Goal: Transaction & Acquisition: Book appointment/travel/reservation

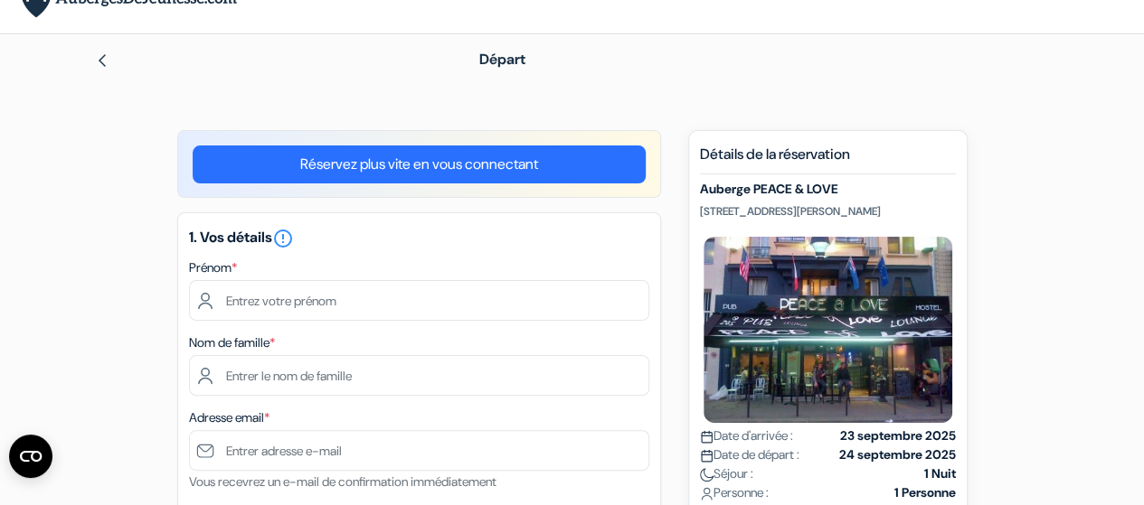
scroll to position [27, 0]
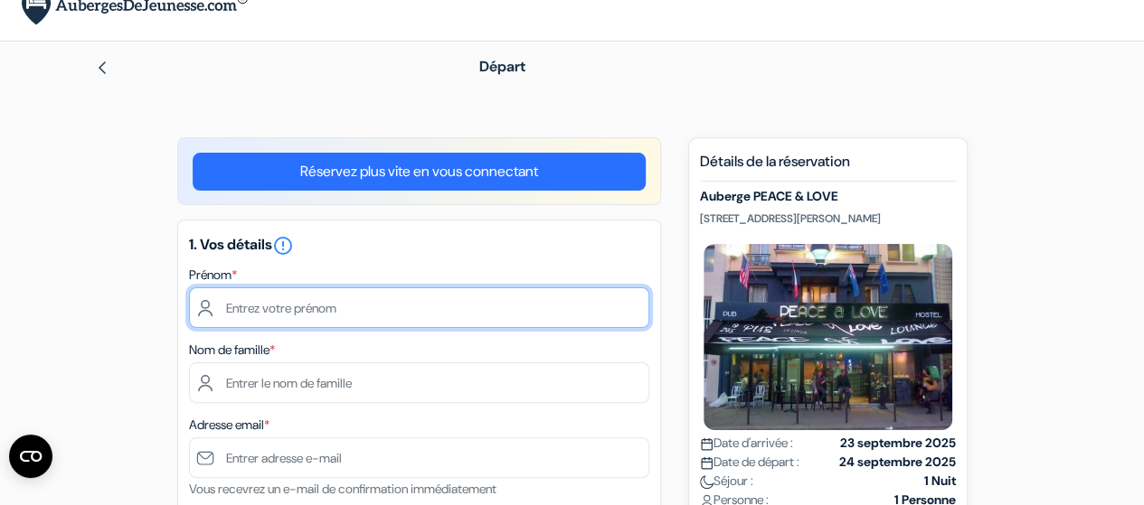
click at [479, 303] on input "text" at bounding box center [419, 308] width 460 height 41
type input "[PERSON_NAME]"
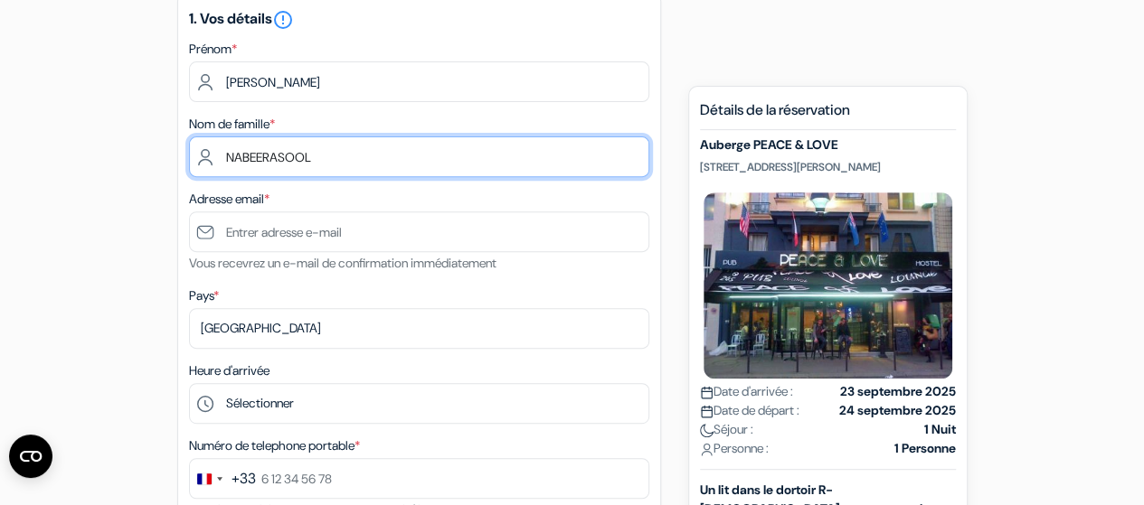
scroll to position [259, 0]
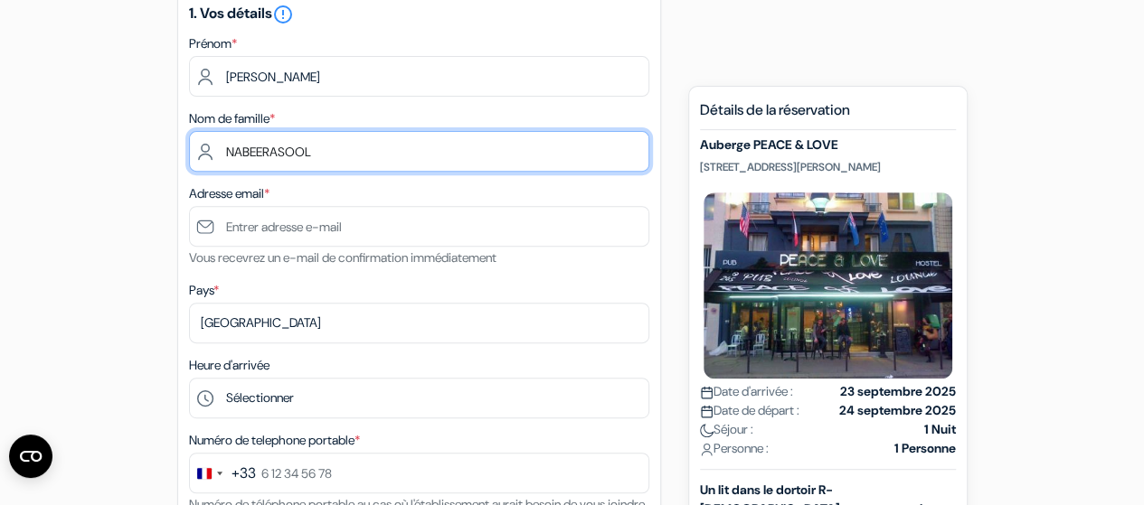
type input "NABEERASOOL"
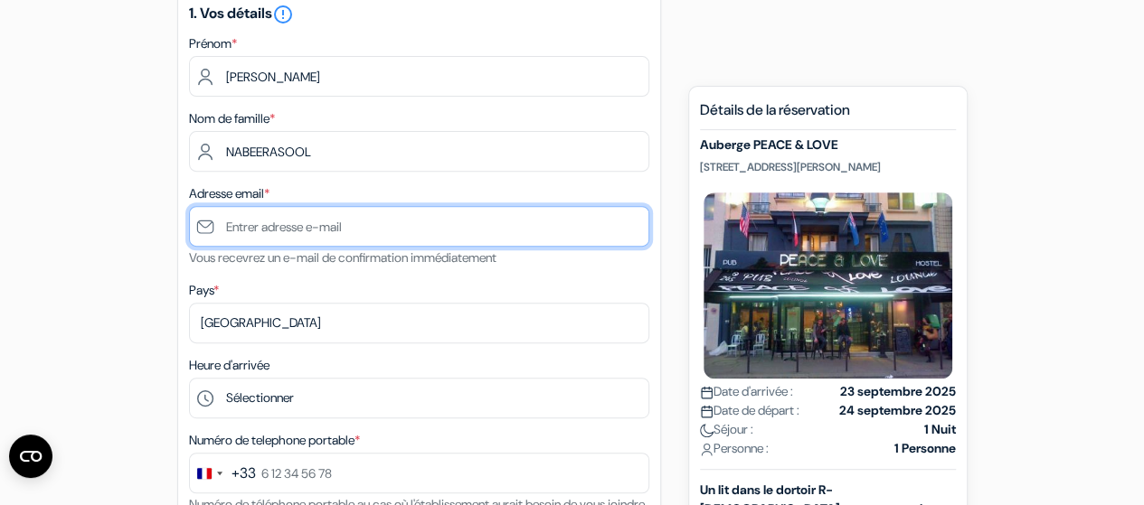
click at [360, 234] on input "text" at bounding box center [419, 226] width 460 height 41
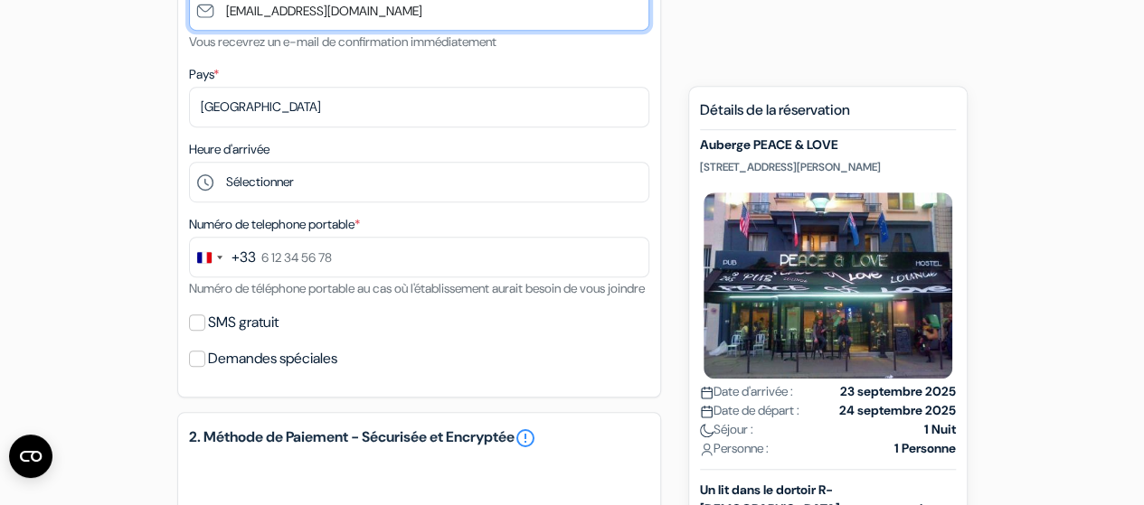
scroll to position [476, 0]
type input "[EMAIL_ADDRESS][DOMAIN_NAME]"
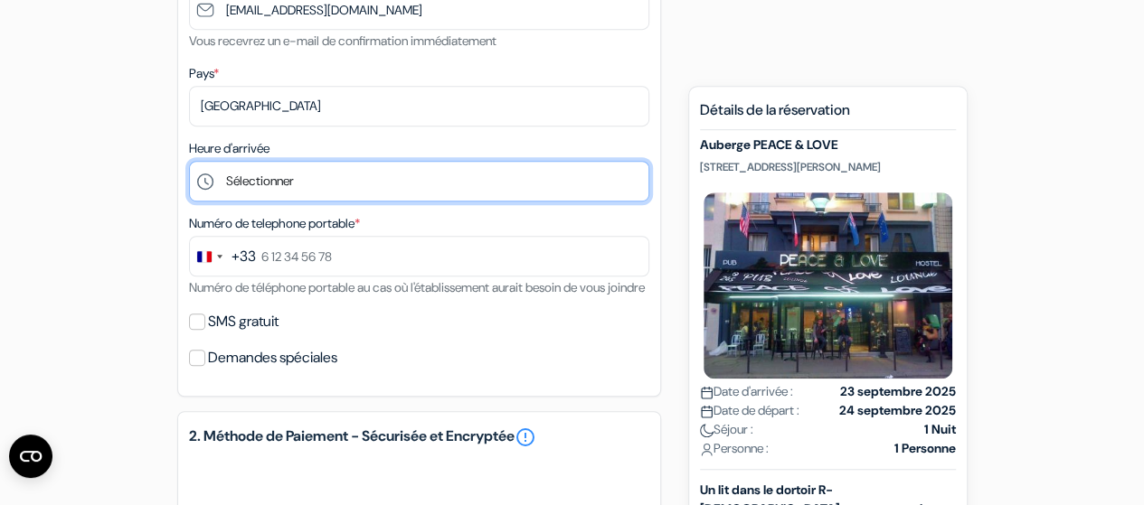
click at [246, 191] on select "Sélectionner 1:00 2:00 3:00 4:00 5:00 6:00 7:00 8:00 9:00 10:00 11:00 12:00 13:…" at bounding box center [419, 181] width 460 height 41
select select "16"
click at [189, 163] on select "Sélectionner 1:00 2:00 3:00 4:00 5:00 6:00 7:00 8:00 9:00 10:00 11:00 12:00 13:…" at bounding box center [419, 181] width 460 height 41
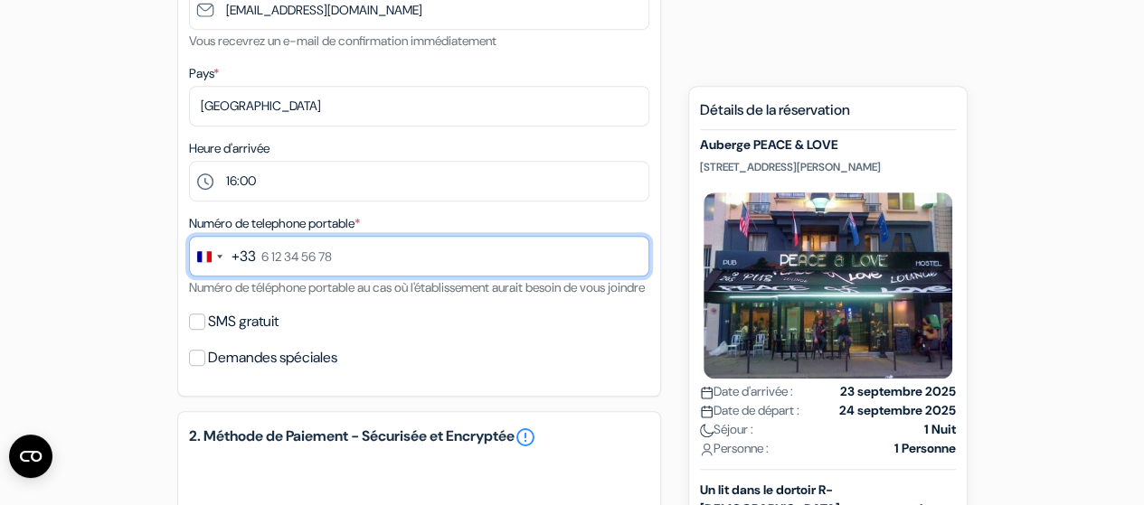
click at [293, 266] on input "text" at bounding box center [419, 256] width 460 height 41
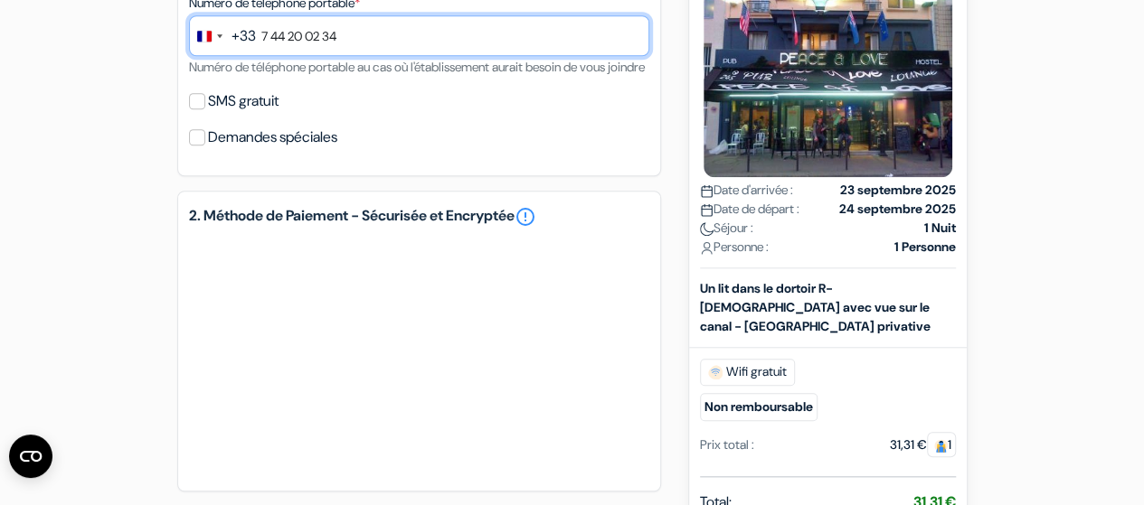
scroll to position [697, 0]
type input "7 44 20 02 34"
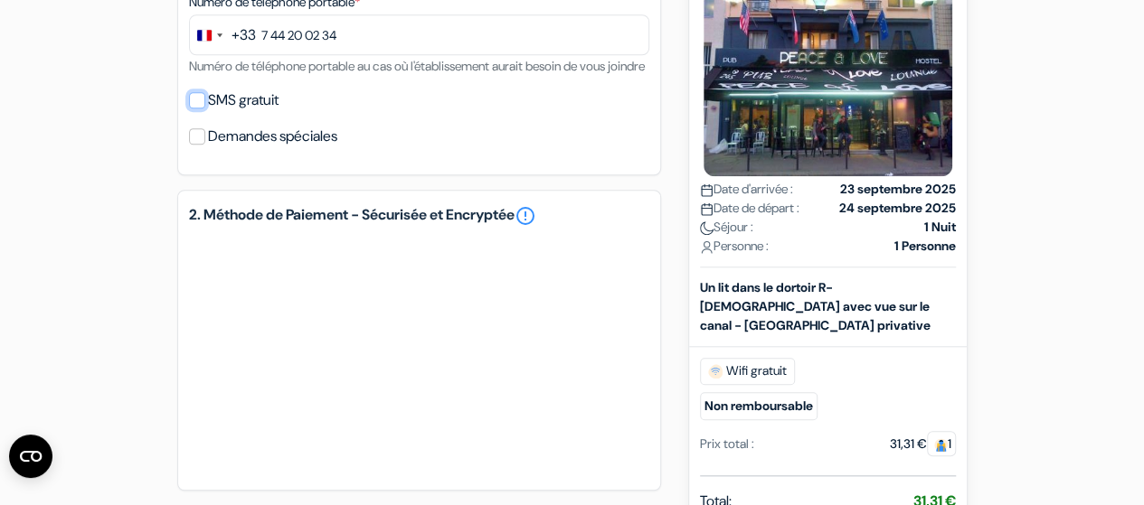
click at [201, 109] on input "SMS gratuit" at bounding box center [197, 100] width 16 height 16
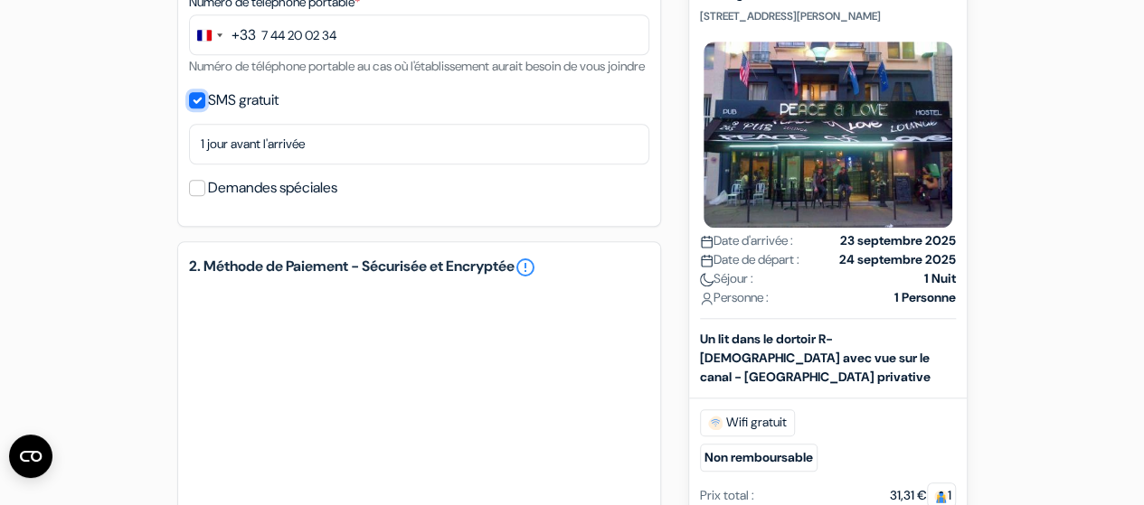
click at [201, 109] on input "SMS gratuit" at bounding box center [197, 100] width 16 height 16
checkbox input "false"
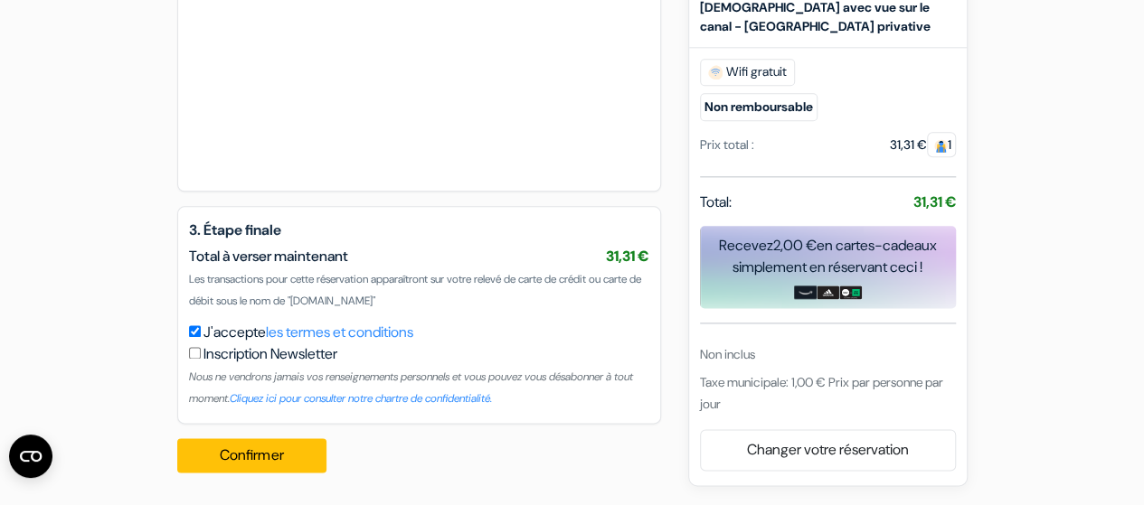
scroll to position [1018, 0]
click at [262, 464] on button "Confirmer Loading..." at bounding box center [252, 456] width 150 height 34
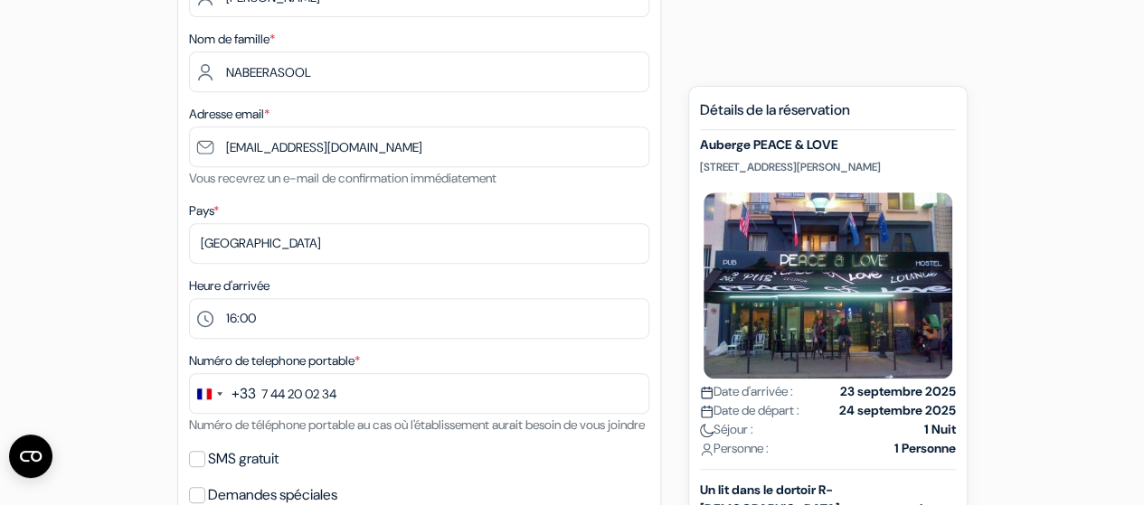
scroll to position [0, 0]
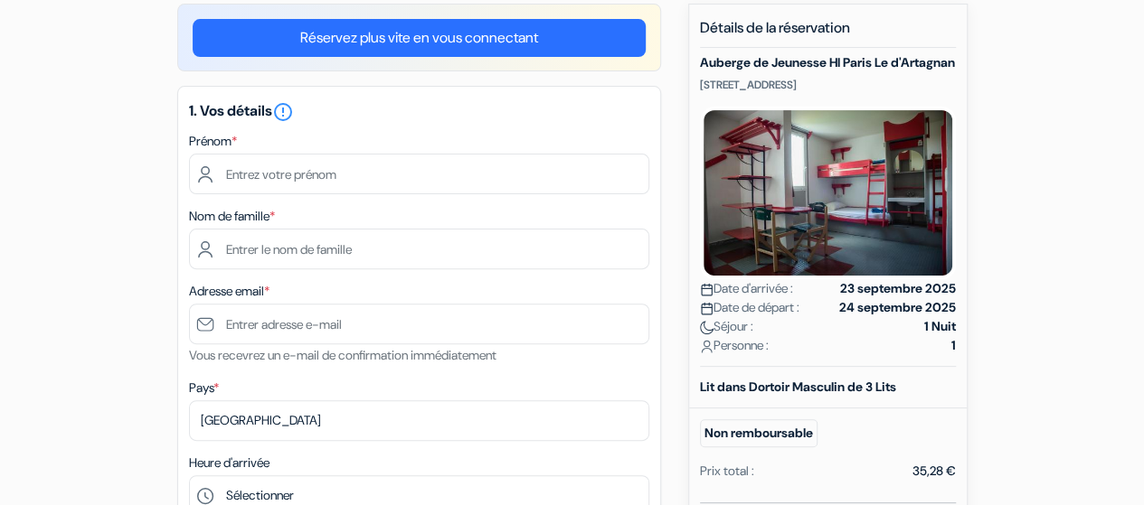
scroll to position [163, 0]
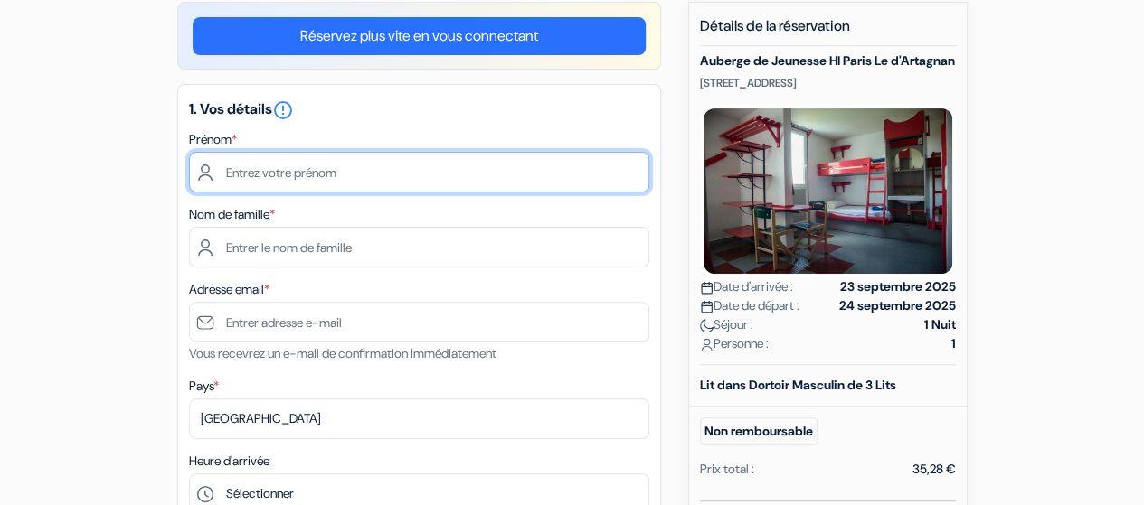
click at [284, 164] on input "text" at bounding box center [419, 172] width 460 height 41
type input "[PERSON_NAME]"
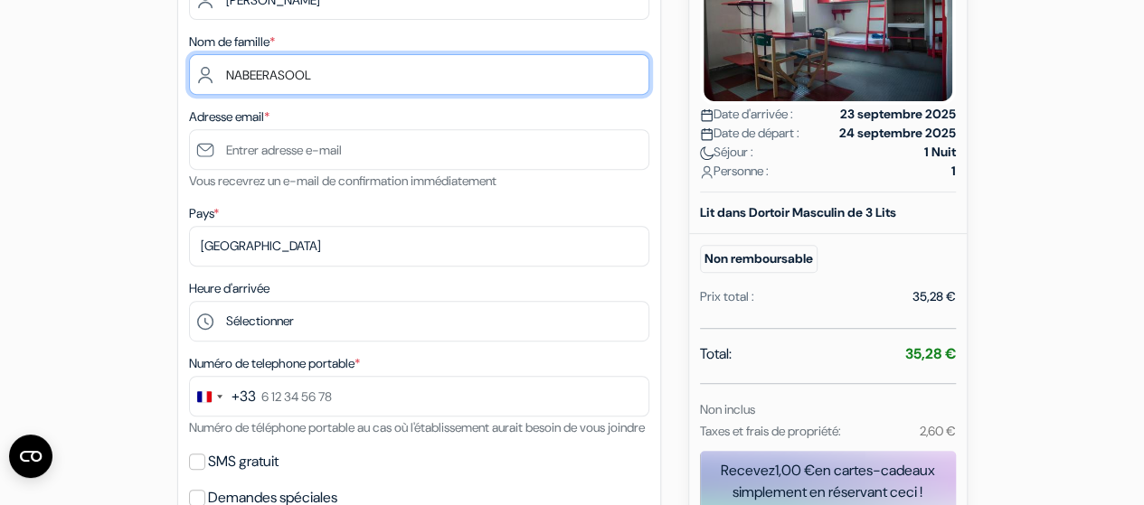
scroll to position [337, 0]
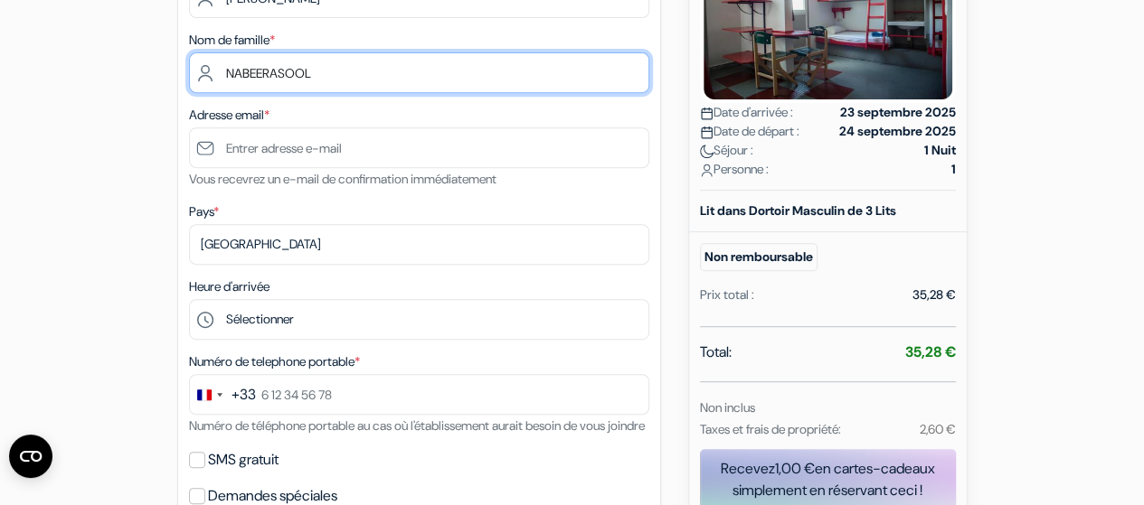
type input "NABEERASOOL"
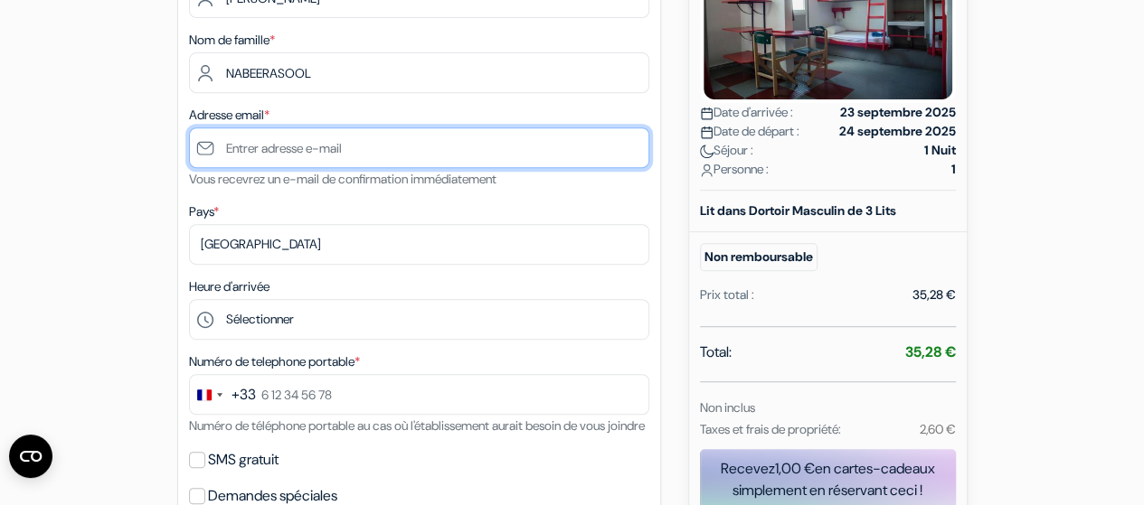
click at [280, 137] on input "text" at bounding box center [419, 147] width 460 height 41
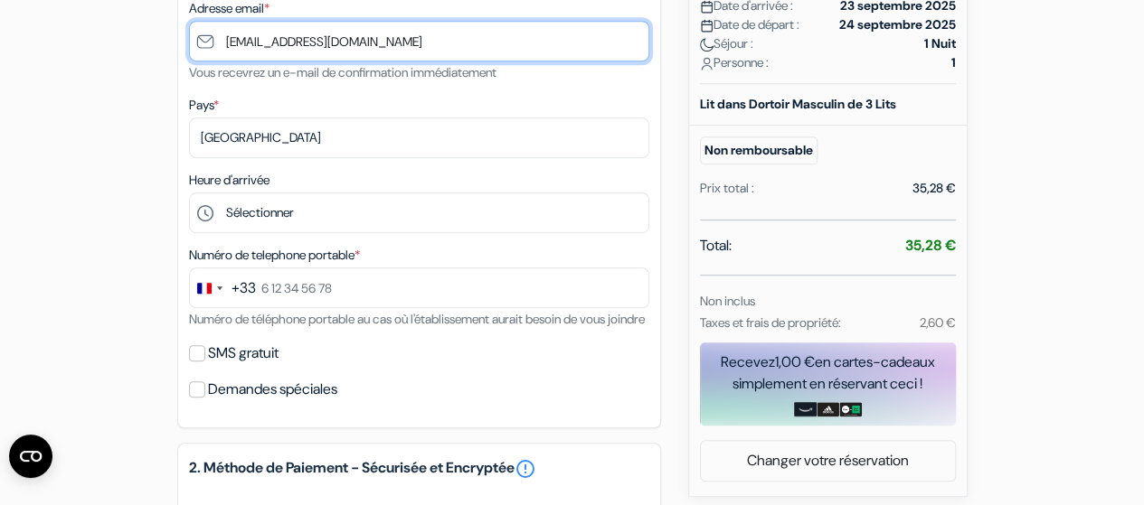
scroll to position [466, 0]
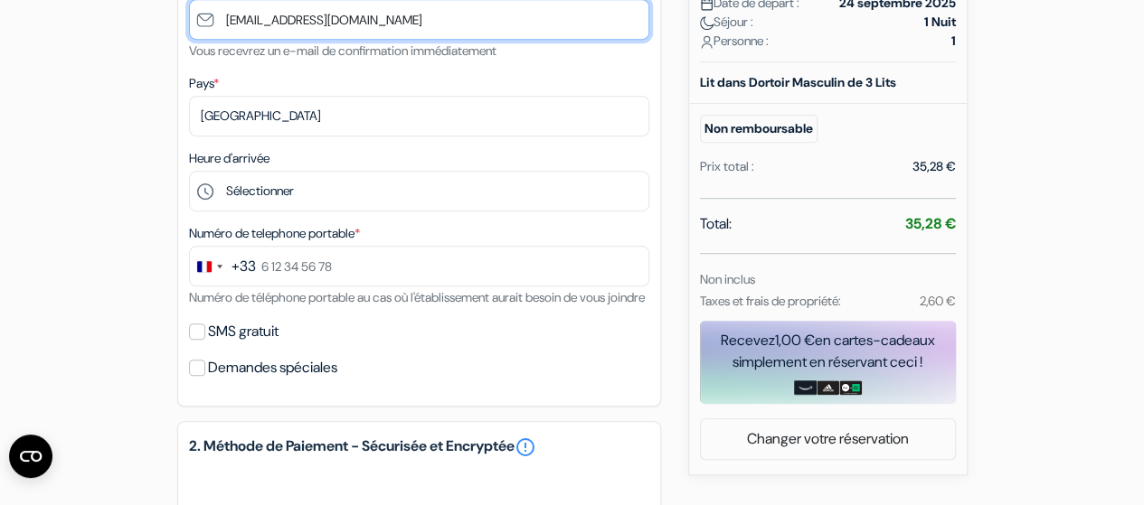
type input "[EMAIL_ADDRESS][DOMAIN_NAME]"
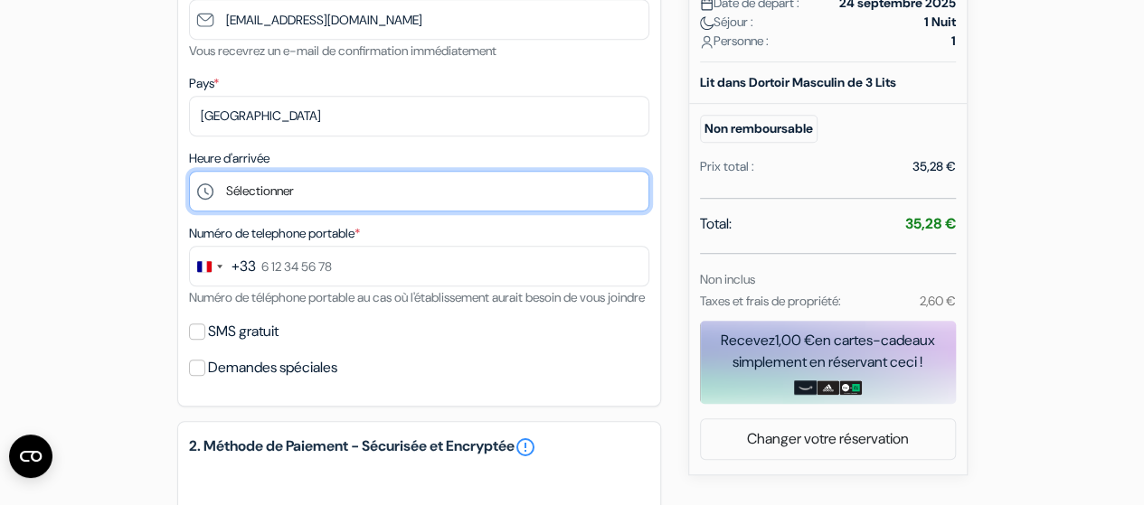
click at [369, 185] on select "Sélectionner 15:00 16:00 17:00 18:00 19:00 20:00 21:00 22:00 23:00 0:00" at bounding box center [419, 191] width 460 height 41
select select "17"
click at [189, 173] on select "Sélectionner 15:00 16:00 17:00 18:00 19:00 20:00 21:00 22:00 23:00 0:00" at bounding box center [419, 191] width 460 height 41
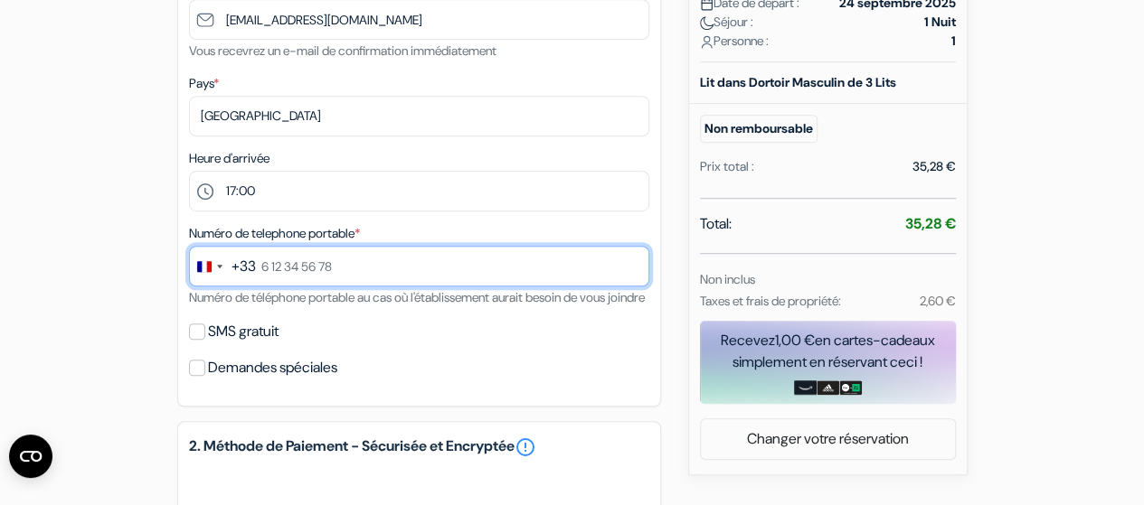
click at [259, 271] on input "text" at bounding box center [419, 266] width 460 height 41
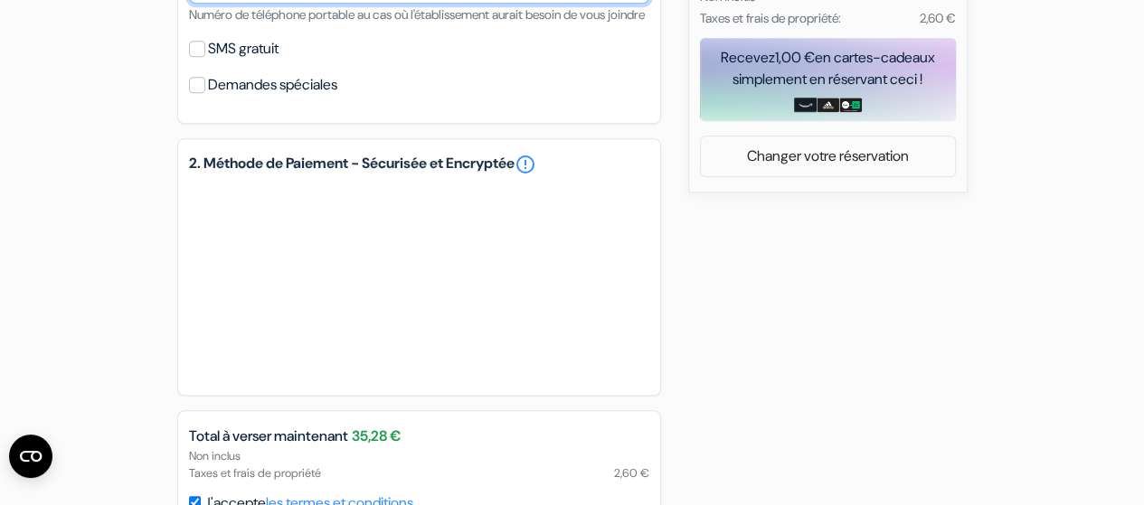
scroll to position [750, 0]
type input "7 44 20 02 34"
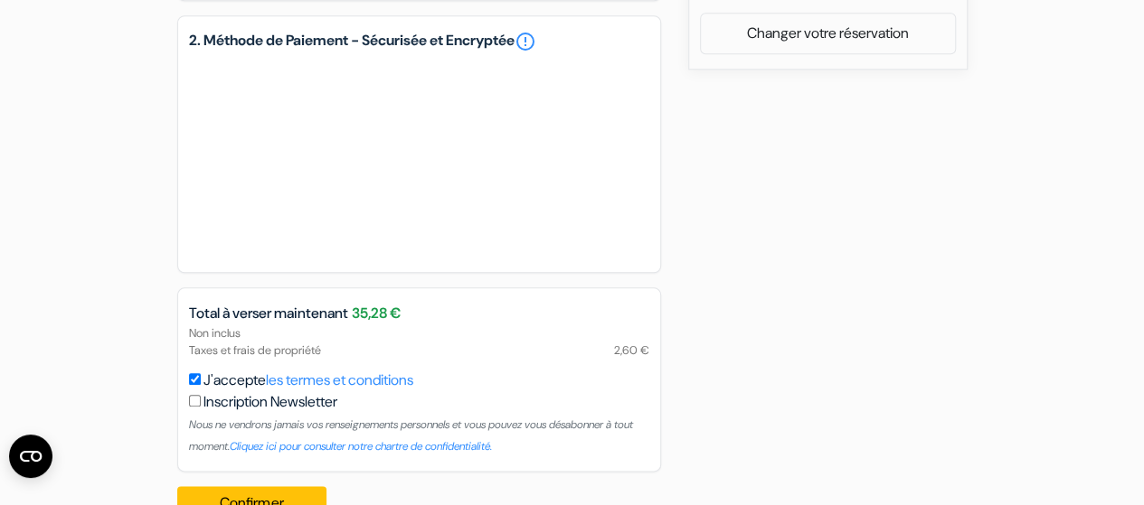
scroll to position [941, 0]
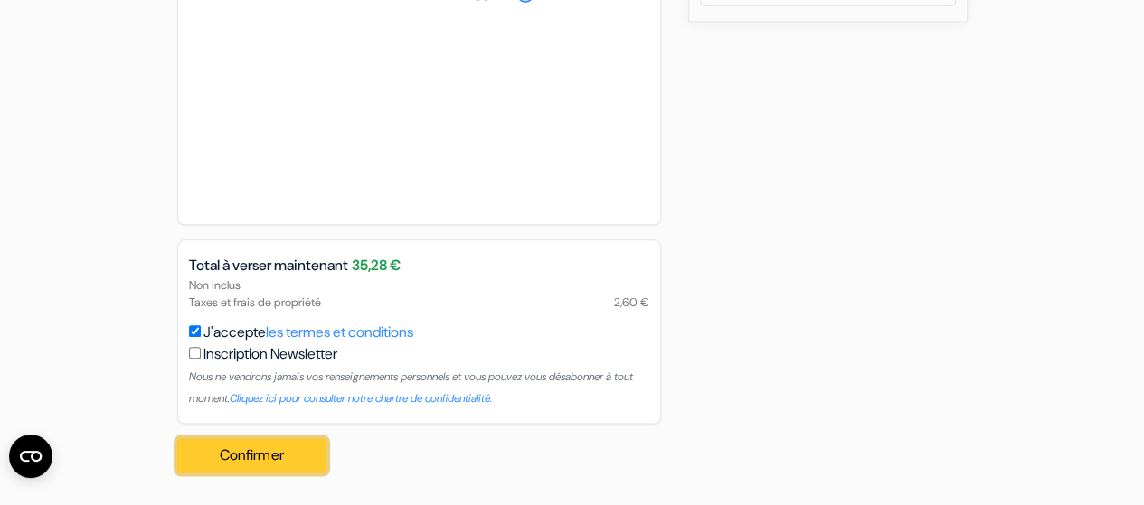
click at [258, 455] on button "Confirmer Loading..." at bounding box center [252, 456] width 150 height 34
click at [216, 458] on button "Confirmer Loading..." at bounding box center [252, 456] width 150 height 34
click at [268, 455] on button "Confirmer Loading..." at bounding box center [252, 456] width 150 height 34
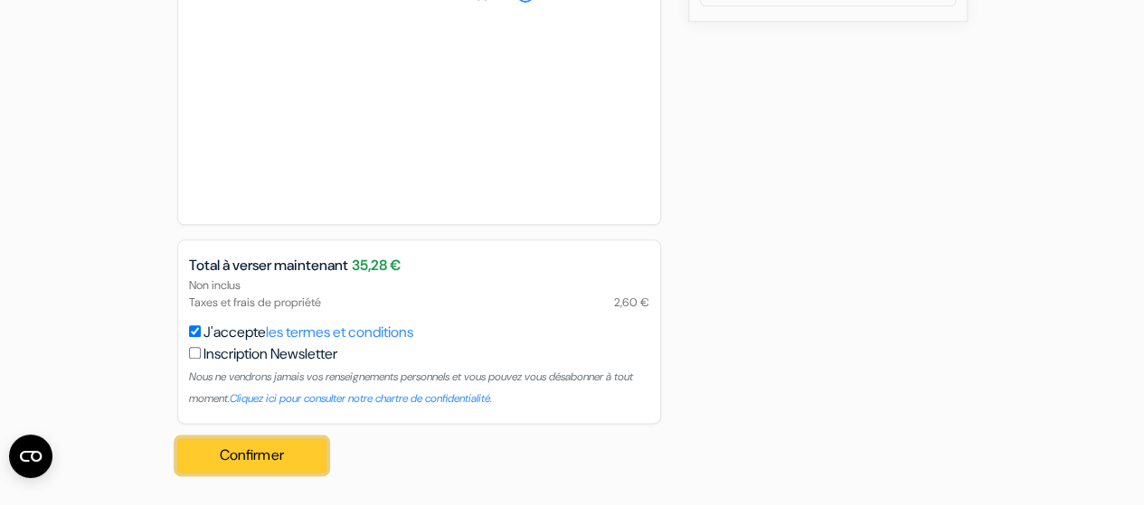
click at [242, 463] on button "Confirmer Loading..." at bounding box center [252, 456] width 150 height 34
click at [25, 458] on circle "Open CMP widget" at bounding box center [30, 456] width 43 height 43
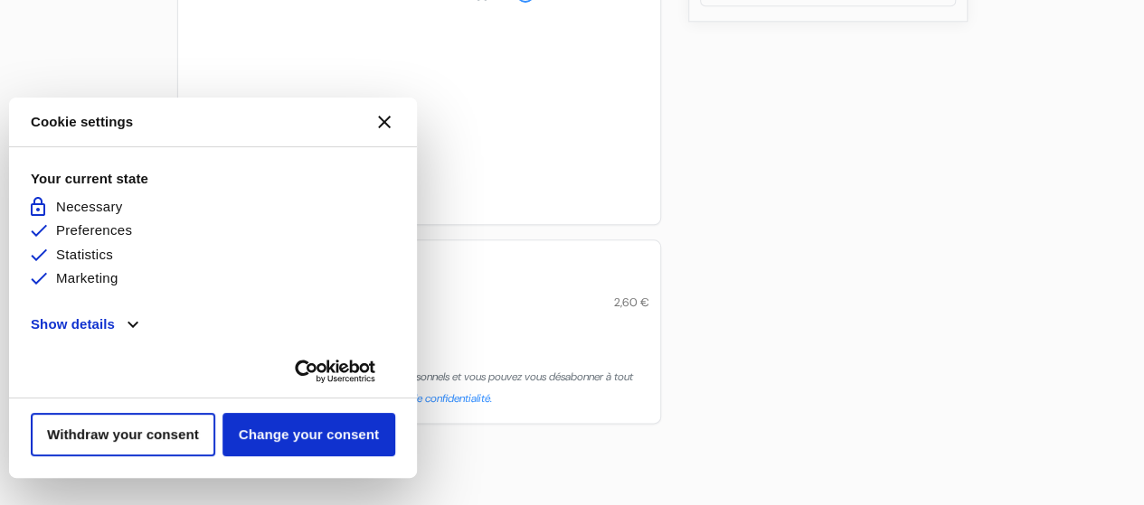
click at [387, 116] on button "[#WIDGET_ICON_CROSS#]" at bounding box center [384, 121] width 43 height 43
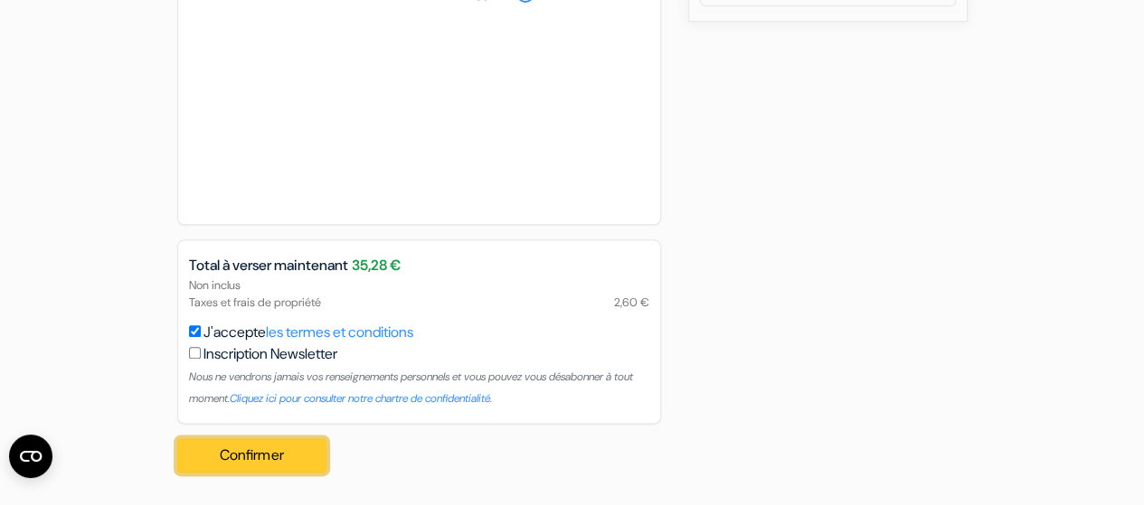
click at [273, 449] on button "Confirmer Loading..." at bounding box center [252, 456] width 150 height 34
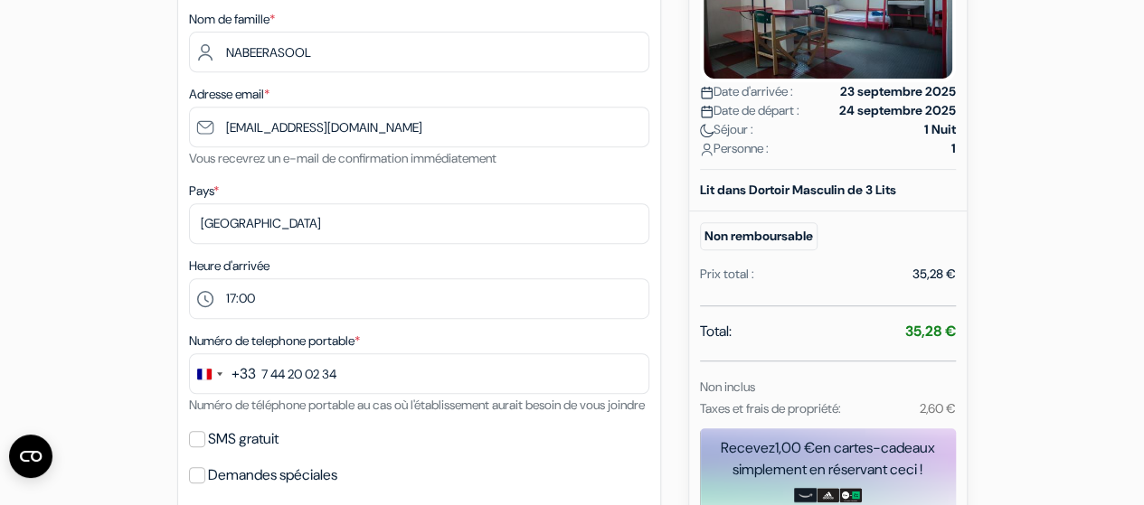
scroll to position [359, 0]
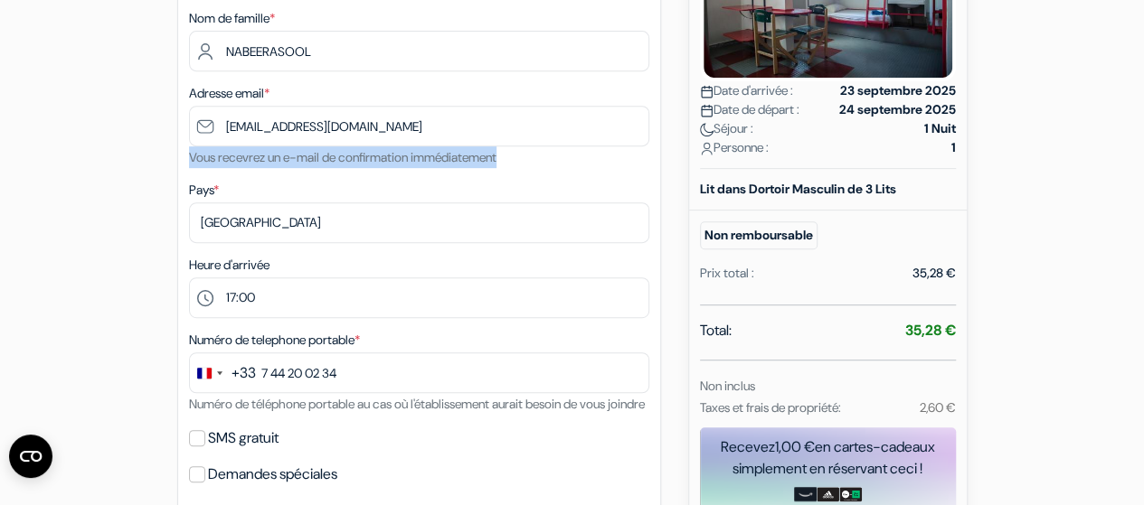
drag, startPoint x: 191, startPoint y: 158, endPoint x: 524, endPoint y: 153, distance: 332.8
click at [524, 153] on div "Adresse email * faheem87@live.co.uk Vous recevrez un e-mail de confirmation imm…" at bounding box center [419, 125] width 460 height 86
drag, startPoint x: 269, startPoint y: 162, endPoint x: 522, endPoint y: 157, distance: 252.3
click at [496, 157] on small "Vous recevrez un e-mail de confirmation immédiatement" at bounding box center [342, 157] width 307 height 16
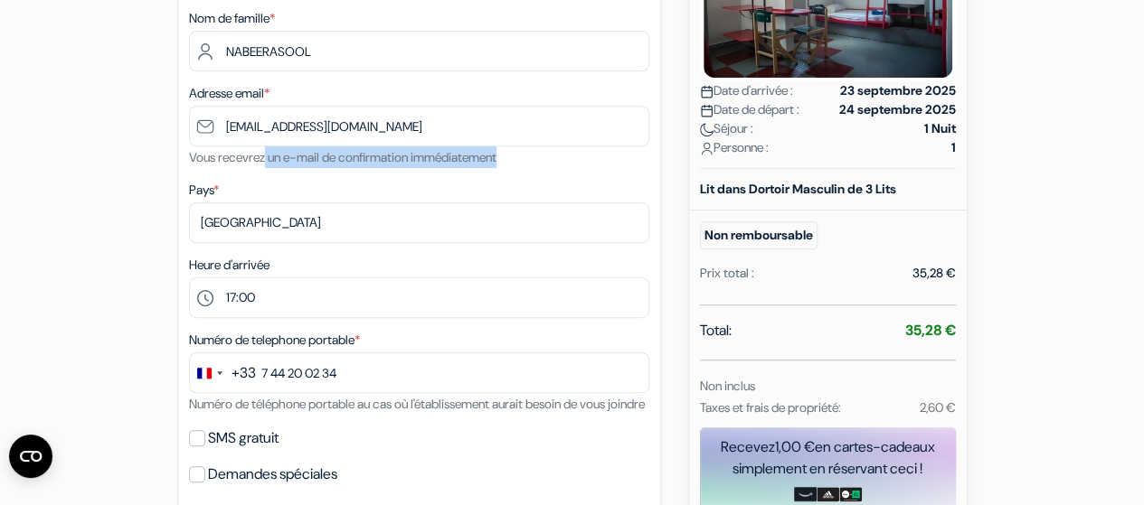
click at [496, 157] on small "Vous recevrez un e-mail de confirmation immédiatement" at bounding box center [342, 157] width 307 height 16
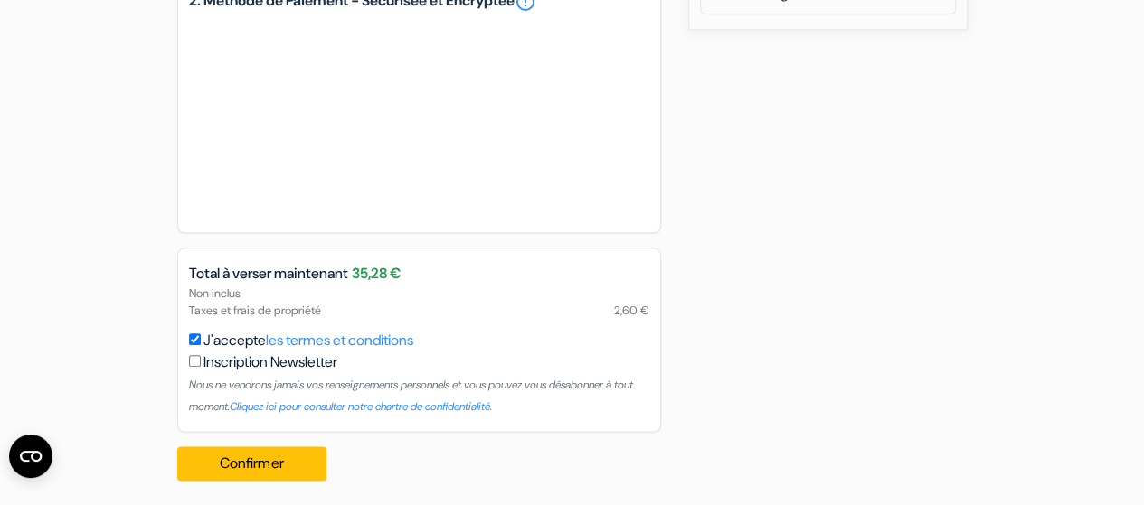
scroll to position [941, 0]
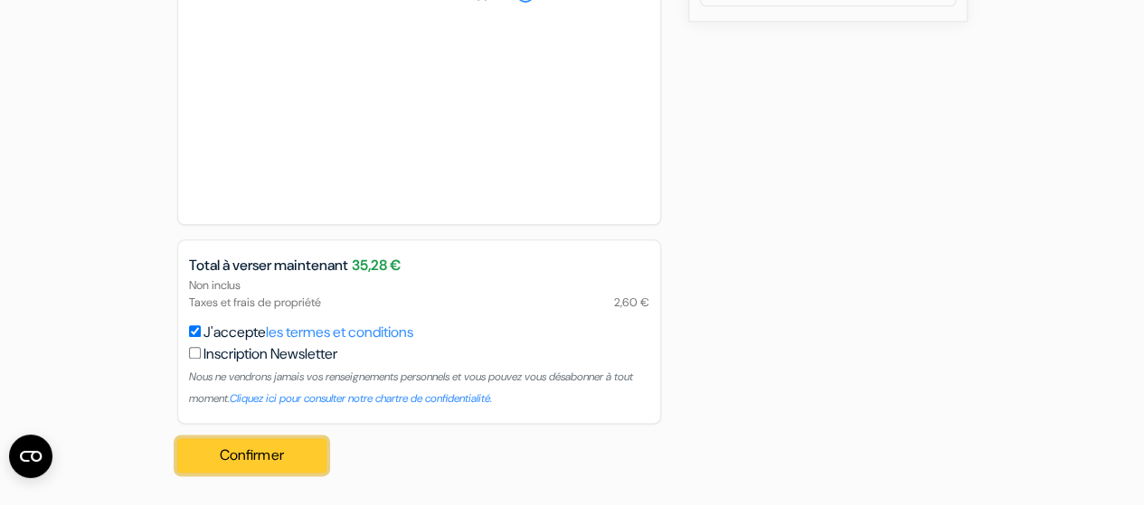
click at [259, 455] on button "Confirmer Loading..." at bounding box center [252, 456] width 150 height 34
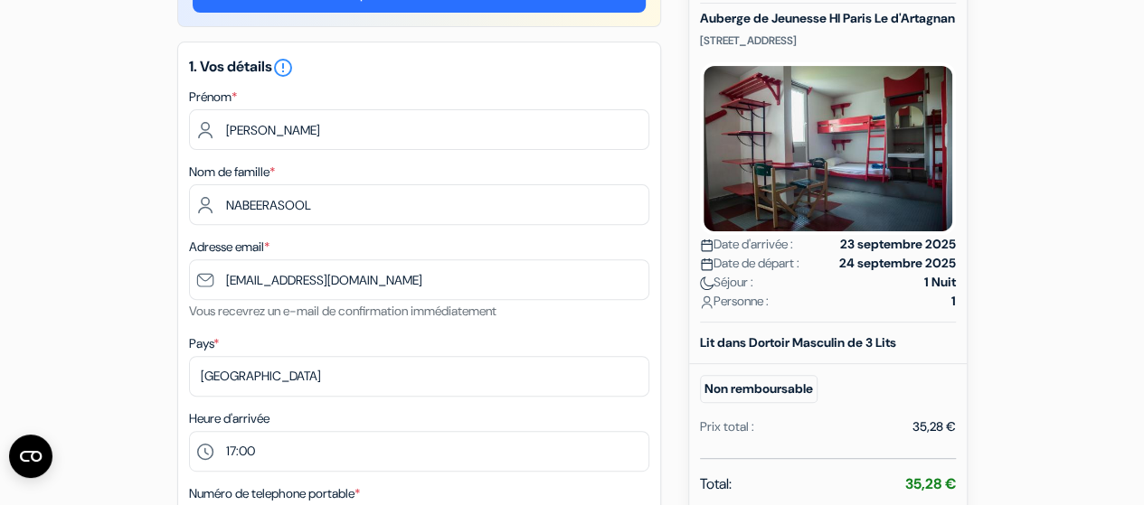
scroll to position [0, 0]
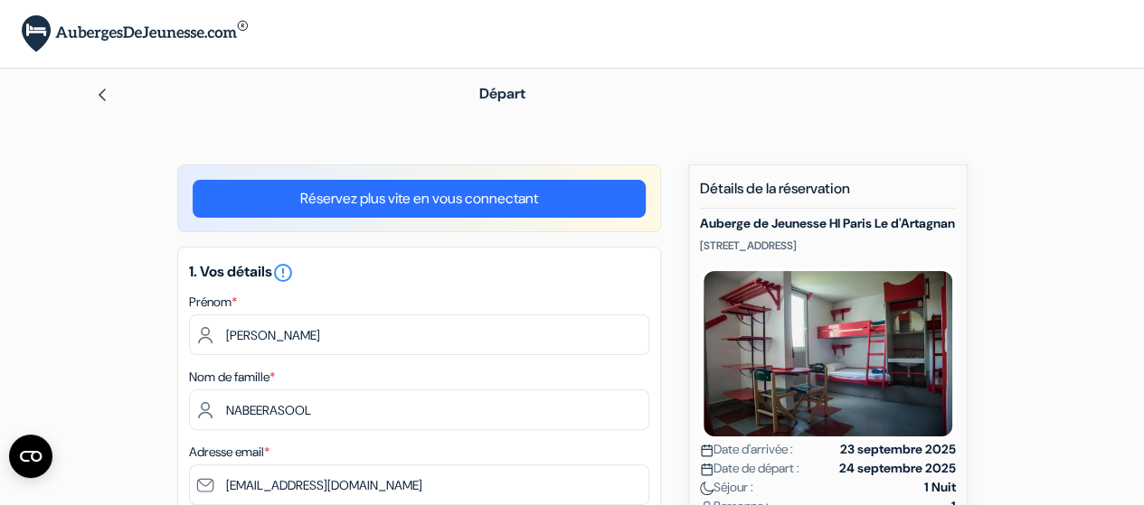
click at [103, 92] on img at bounding box center [102, 95] width 14 height 14
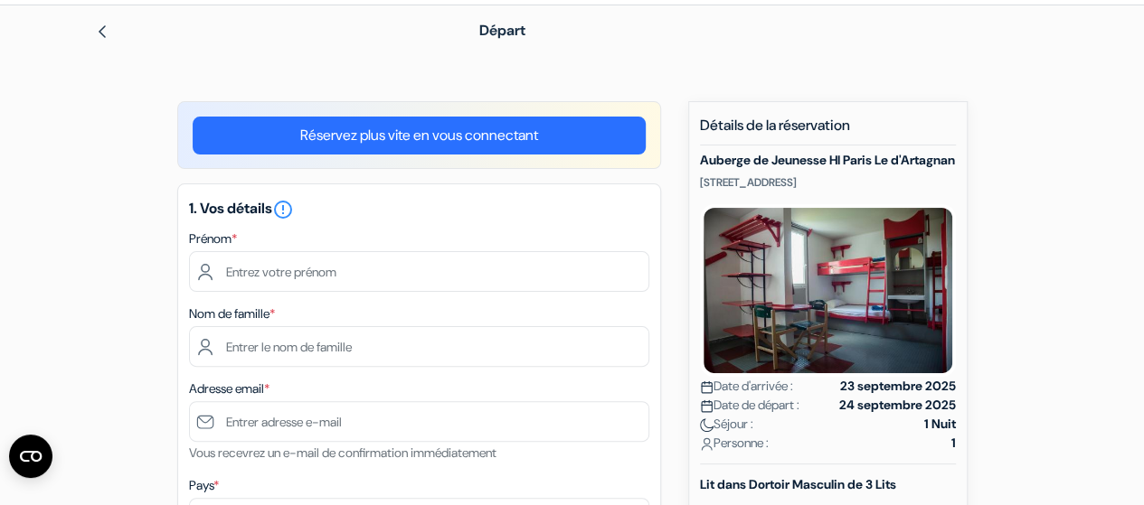
scroll to position [62, 0]
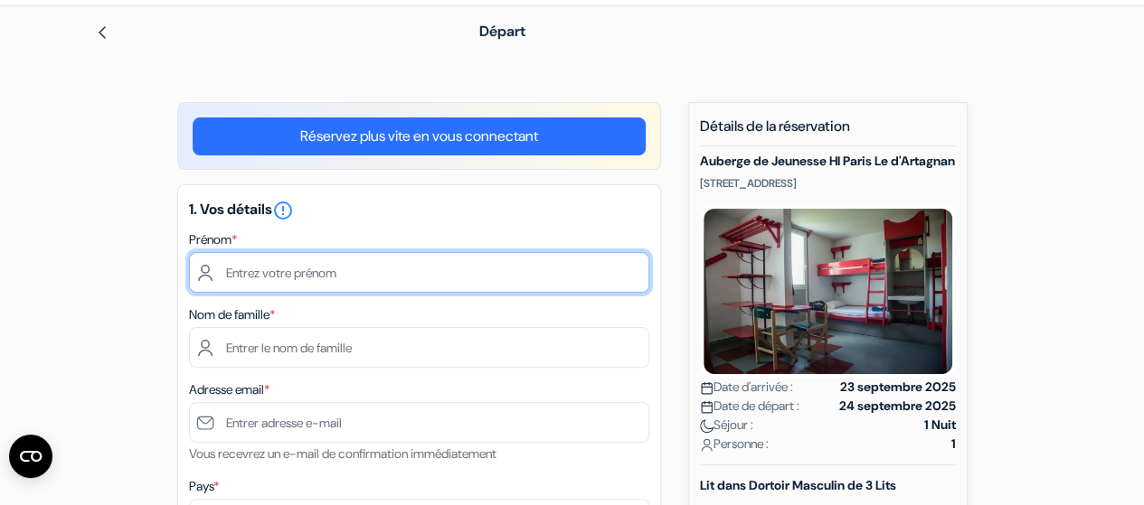
click at [477, 270] on input "text" at bounding box center [419, 272] width 460 height 41
type input "[PERSON_NAME]"
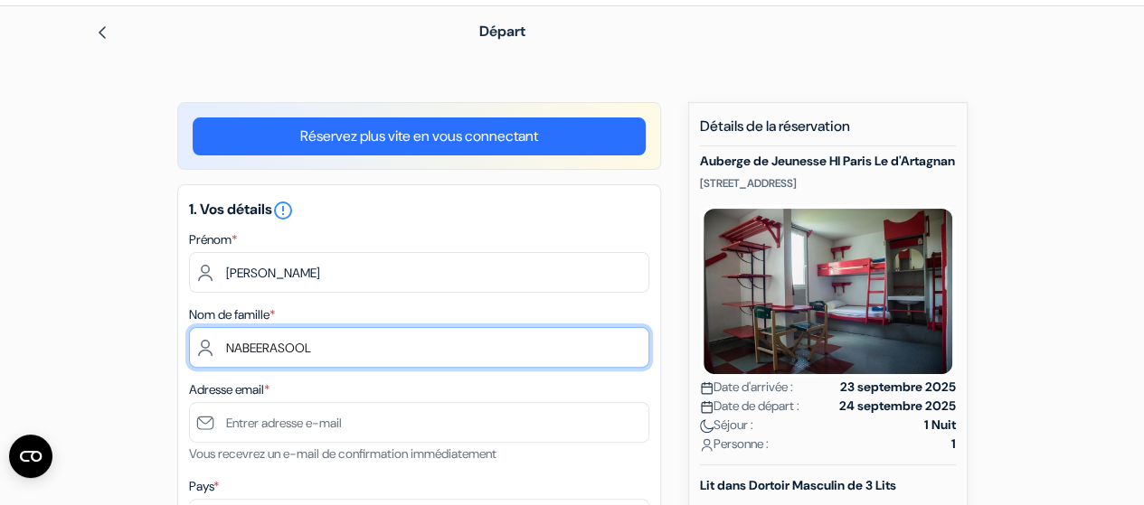
type input "NABEERASOOL"
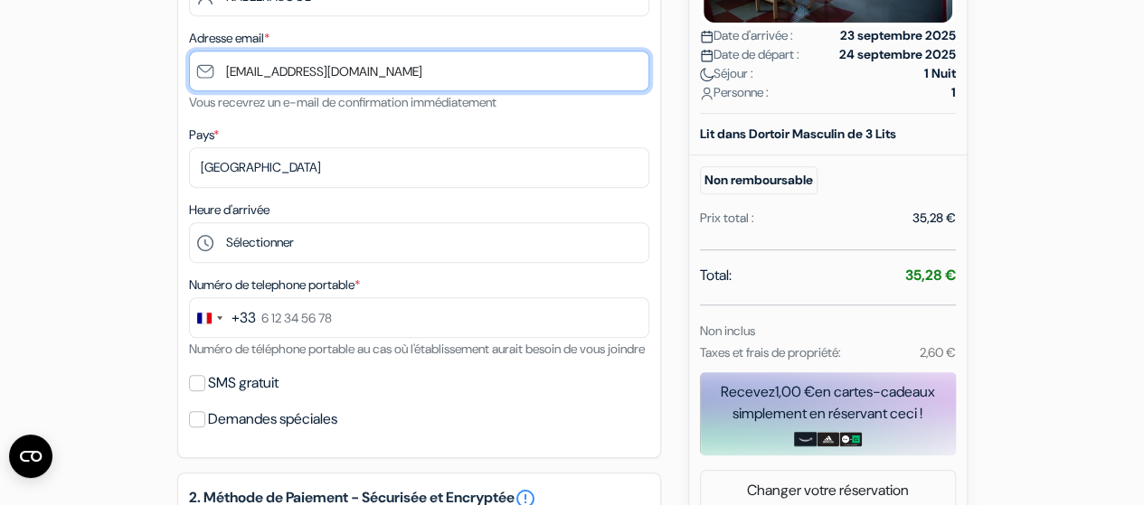
scroll to position [0, 0]
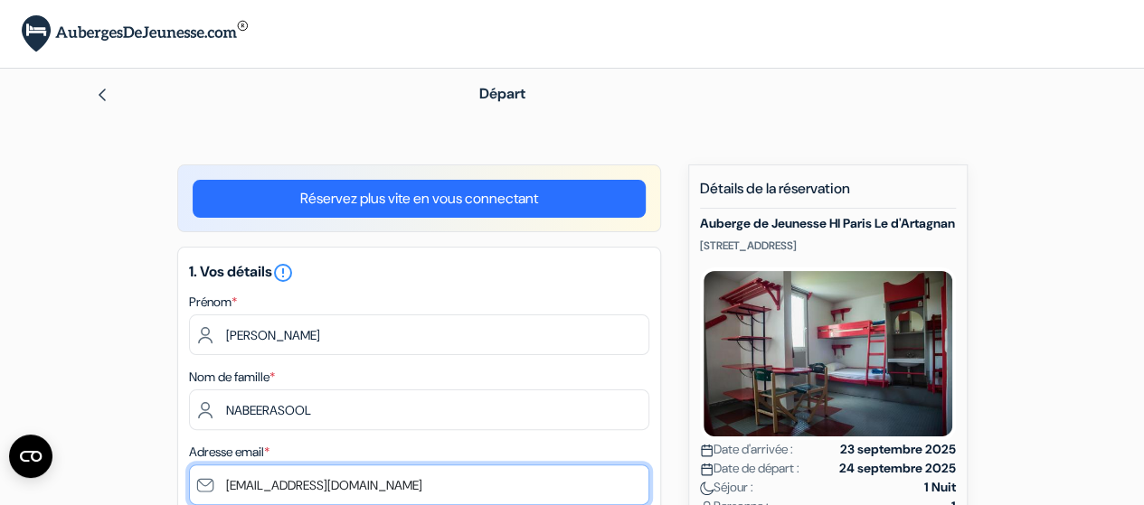
type input "[EMAIL_ADDRESS][DOMAIN_NAME]"
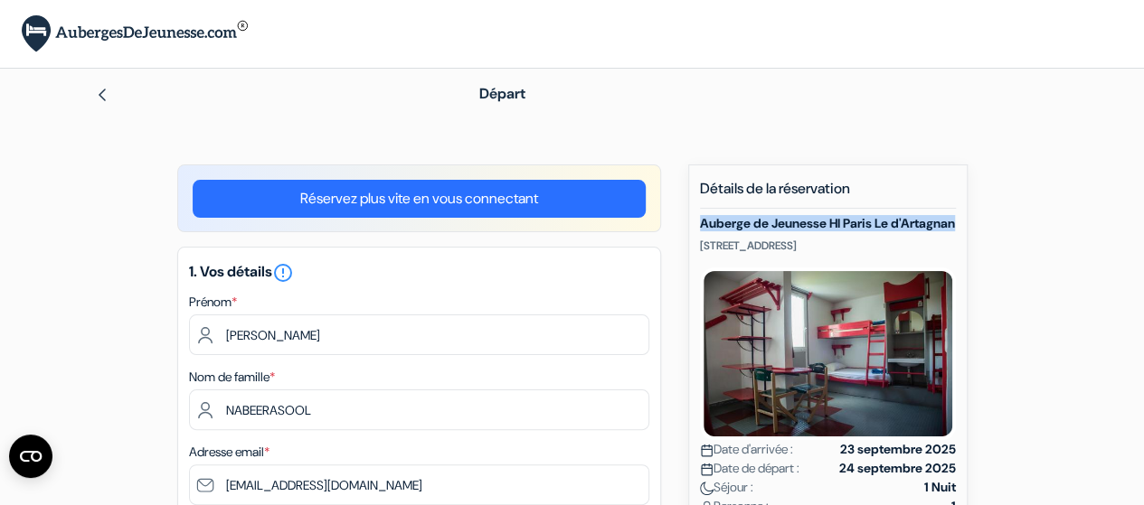
drag, startPoint x: 696, startPoint y: 224, endPoint x: 765, endPoint y: 235, distance: 69.6
